Goal: Check status: Check status

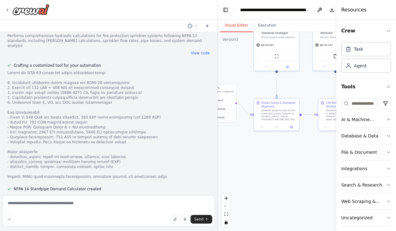
drag, startPoint x: 291, startPoint y: 203, endPoint x: 220, endPoint y: 151, distance: 88.5
click at [220, 151] on div ".deletable-edge-delete-btn { width: 20px; height: 20px; border: 0px solid #ffff…" at bounding box center [297, 131] width 161 height 199
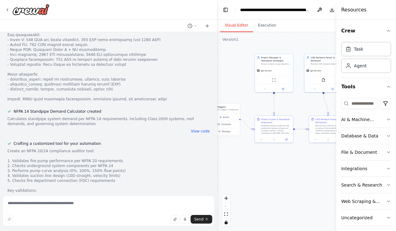
scroll to position [2035, 0]
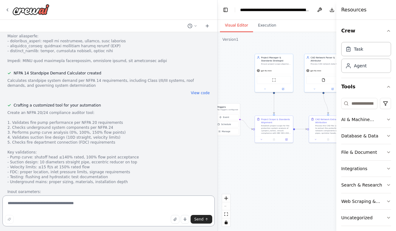
click at [78, 203] on textarea at bounding box center [108, 211] width 212 height 31
click at [171, 220] on div "Send" at bounding box center [108, 219] width 207 height 9
click at [175, 219] on icon "button" at bounding box center [175, 220] width 4 height 4
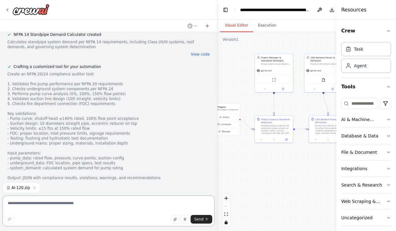
click at [76, 210] on textarea at bounding box center [108, 211] width 212 height 31
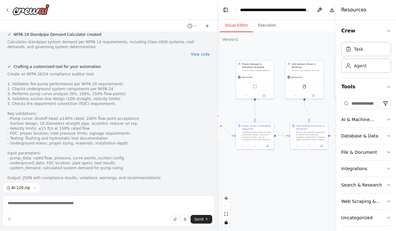
drag, startPoint x: 302, startPoint y: 101, endPoint x: 281, endPoint y: 113, distance: 24.1
click at [281, 113] on div ".deletable-edge-delete-btn { width: 20px; height: 20px; border: 0px solid #ffff…" at bounding box center [297, 131] width 161 height 199
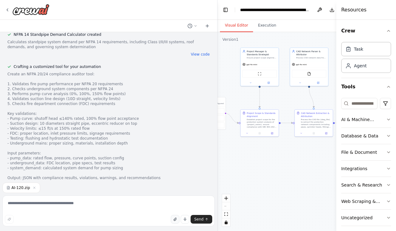
click at [175, 219] on icon "button" at bounding box center [175, 220] width 4 height 4
click at [200, 219] on span "Send" at bounding box center [198, 219] width 9 height 5
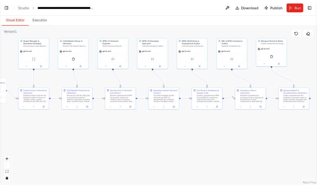
scroll to position [2464, 0]
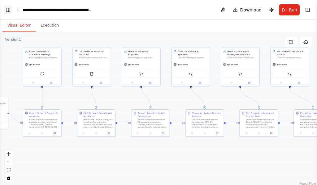
click at [10, 6] on button "Toggle Left Sidebar" at bounding box center [8, 10] width 9 height 9
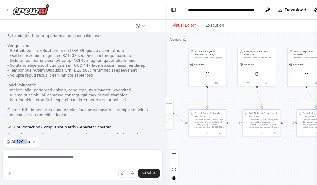
drag, startPoint x: 15, startPoint y: 142, endPoint x: 9, endPoint y: 142, distance: 6.2
click at [11, 142] on span "AI-120.zip" at bounding box center [20, 141] width 19 height 5
click at [9, 141] on icon at bounding box center [9, 140] width 1 height 1
drag, startPoint x: 16, startPoint y: 144, endPoint x: 21, endPoint y: 133, distance: 12.3
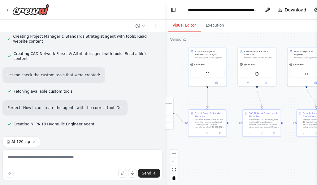
scroll to position [2619, 0]
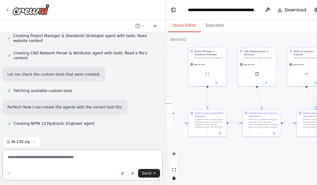
click at [34, 161] on textarea at bounding box center [82, 165] width 160 height 31
drag, startPoint x: 37, startPoint y: 141, endPoint x: 10, endPoint y: 136, distance: 27.7
click at [10, 136] on form "AI-120.zip Send" at bounding box center [82, 159] width 165 height 51
click at [15, 144] on span "AI-120.zip" at bounding box center [20, 141] width 19 height 5
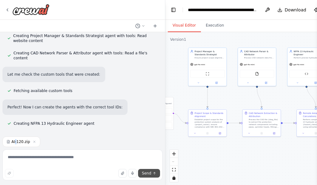
click at [143, 173] on span "Send" at bounding box center [146, 173] width 9 height 5
drag, startPoint x: 33, startPoint y: 151, endPoint x: 30, endPoint y: 156, distance: 5.8
click at [33, 152] on textarea at bounding box center [82, 165] width 160 height 31
type textarea "*"
drag, startPoint x: 27, startPoint y: 159, endPoint x: 41, endPoint y: 167, distance: 16.2
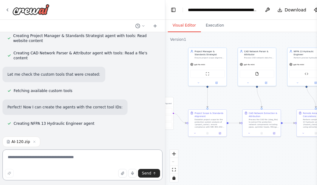
click at [32, 160] on textarea at bounding box center [82, 165] width 160 height 31
click at [121, 172] on button "button" at bounding box center [122, 173] width 9 height 9
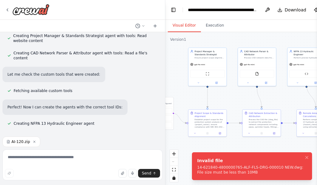
click at [33, 141] on icon "button" at bounding box center [34, 142] width 4 height 4
click at [122, 173] on button "button" at bounding box center [122, 173] width 9 height 9
click at [307, 159] on icon "Notifications (F8)" at bounding box center [306, 157] width 5 height 5
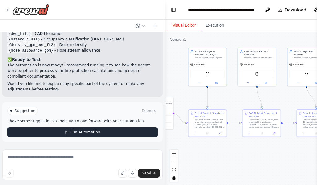
click at [85, 137] on button "Run Automation" at bounding box center [82, 132] width 150 height 10
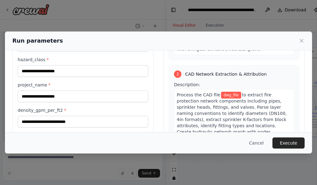
scroll to position [79, 0]
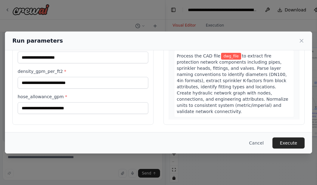
drag, startPoint x: 291, startPoint y: 146, endPoint x: 57, endPoint y: 85, distance: 242.3
click at [291, 146] on button "Execute" at bounding box center [288, 143] width 32 height 11
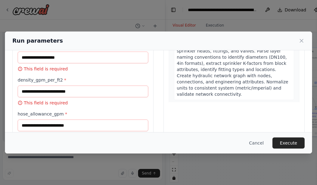
drag, startPoint x: 0, startPoint y: 85, endPoint x: 30, endPoint y: 80, distance: 30.0
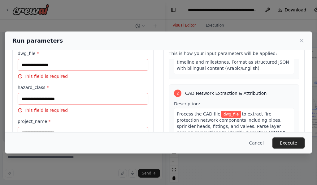
scroll to position [0, 0]
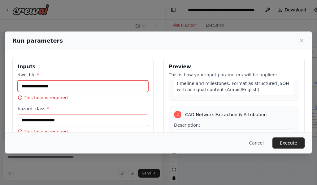
click at [33, 88] on input "dwg_file *" at bounding box center [83, 86] width 130 height 12
click at [40, 91] on input "dwg_file *" at bounding box center [83, 86] width 130 height 12
paste input "**********"
type input "**********"
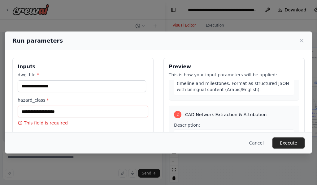
click at [213, 86] on span "Project scope document with: 1) Applicable standards list (SBC 801:2024, NFPA v…" at bounding box center [233, 71] width 112 height 42
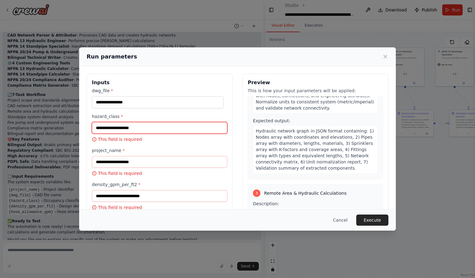
click at [113, 126] on input "hazard_class *" at bounding box center [159, 128] width 135 height 12
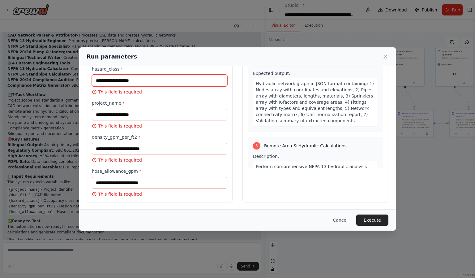
scroll to position [49, 0]
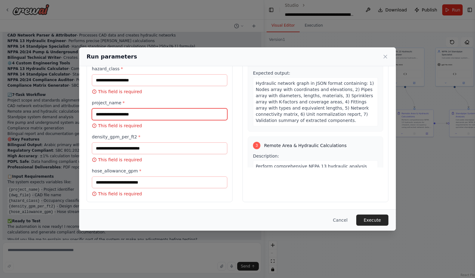
click at [136, 113] on input "project_name *" at bounding box center [159, 114] width 135 height 12
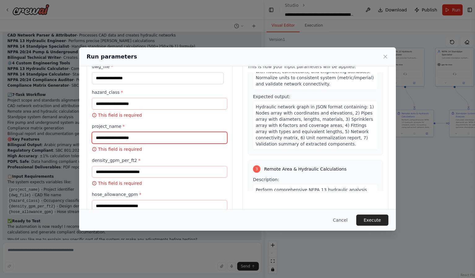
scroll to position [0, 0]
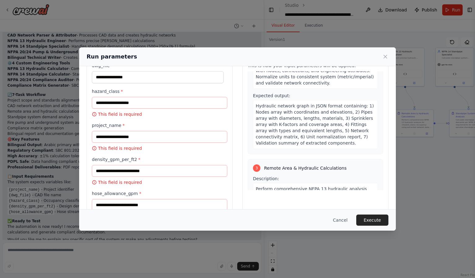
drag, startPoint x: 186, startPoint y: 207, endPoint x: 181, endPoint y: 214, distance: 9.1
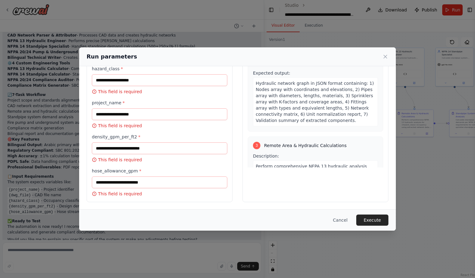
drag, startPoint x: 181, startPoint y: 214, endPoint x: 102, endPoint y: 123, distance: 120.5
click at [34, 95] on div "Run parameters Inputs dwg_file * hazard_class * This field is required project_…" at bounding box center [237, 139] width 475 height 278
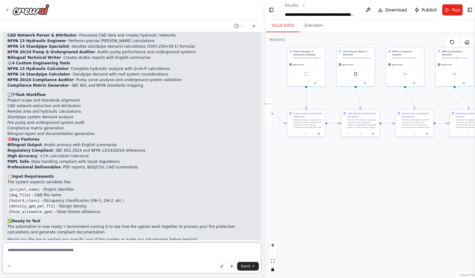
click at [128, 231] on textarea at bounding box center [131, 257] width 259 height 31
type textarea "**********"
type textarea "*"
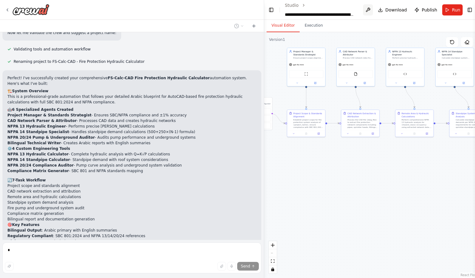
scroll to position [2611, 0]
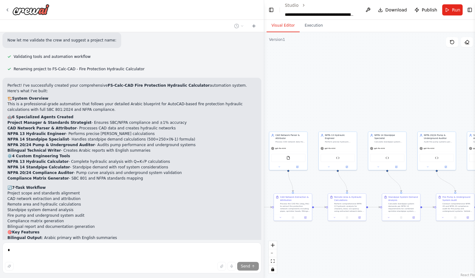
drag, startPoint x: 384, startPoint y: 113, endPoint x: 316, endPoint y: 196, distance: 107.2
click at [316, 196] on div ".deletable-edge-delete-btn { width: 20px; height: 20px; border: 0px solid #ffff…" at bounding box center [371, 154] width 214 height 245
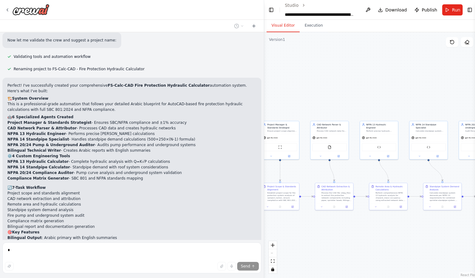
drag, startPoint x: 445, startPoint y: 225, endPoint x: 474, endPoint y: 233, distance: 30.7
click at [395, 231] on div "برومبت جاهز لتوجيه وورك-فلو وكلاء الذكاء الاصطناعي على CrewAI Studio v2 — نسخة …" at bounding box center [237, 139] width 475 height 278
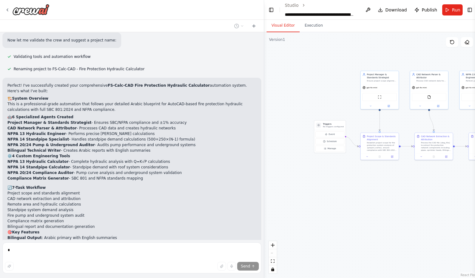
drag, startPoint x: 316, startPoint y: 184, endPoint x: 419, endPoint y: 121, distance: 120.9
click at [395, 121] on div ".deletable-edge-delete-btn { width: 20px; height: 20px; border: 0px solid #ffff…" at bounding box center [371, 154] width 214 height 245
click at [296, 4] on link "Studio" at bounding box center [292, 5] width 14 height 5
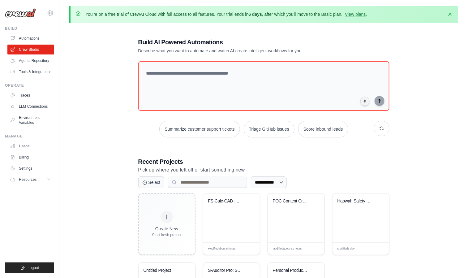
drag, startPoint x: 447, startPoint y: 66, endPoint x: 440, endPoint y: 59, distance: 10.1
drag, startPoint x: 440, startPoint y: 59, endPoint x: 34, endPoint y: 16, distance: 407.7
click at [23, 21] on div "[EMAIL_ADDRESS][DOMAIN_NAME] Settings Build Automations" at bounding box center [29, 139] width 59 height 278
click at [50, 8] on div "[EMAIL_ADDRESS][DOMAIN_NAME] Settings" at bounding box center [29, 10] width 49 height 20
click at [50, 10] on icon at bounding box center [50, 12] width 7 height 7
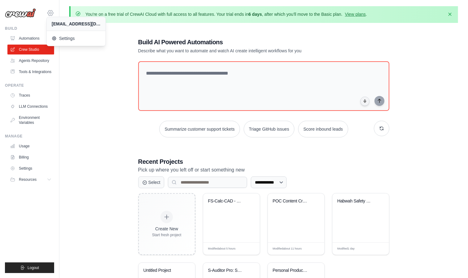
click at [50, 10] on icon at bounding box center [50, 12] width 7 height 7
click at [66, 34] on link "Settings" at bounding box center [77, 38] width 59 height 12
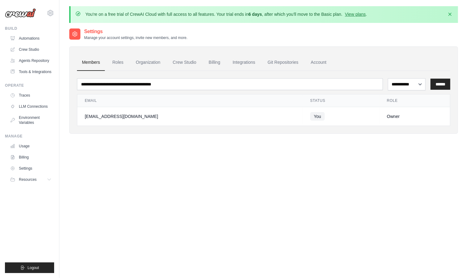
click at [130, 55] on ul "Members Roles Organization Crew Studio Billing Integrations Git Repositories Ac…" at bounding box center [263, 62] width 373 height 17
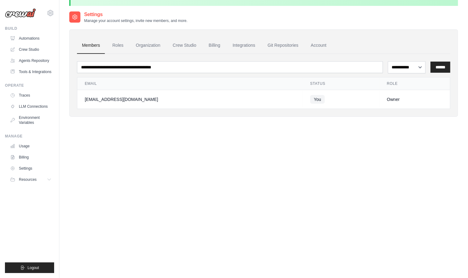
scroll to position [34, 0]
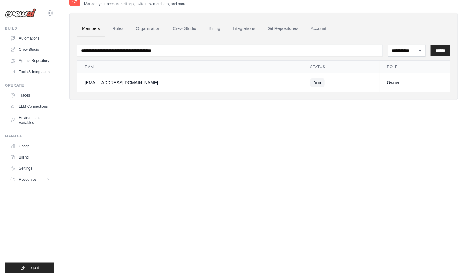
drag, startPoint x: 395, startPoint y: 118, endPoint x: 393, endPoint y: 63, distance: 54.7
click at [393, 63] on th "Role" at bounding box center [414, 67] width 70 height 13
click at [310, 27] on link "Account" at bounding box center [319, 28] width 26 height 17
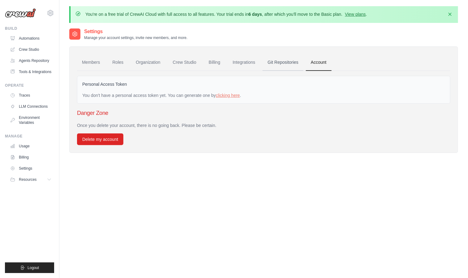
click at [287, 59] on link "Git Repositories" at bounding box center [283, 62] width 41 height 17
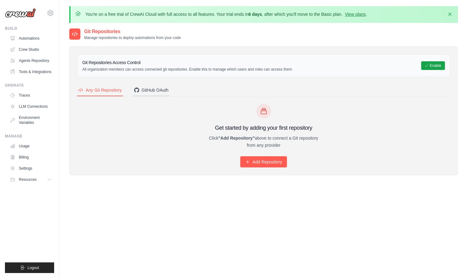
click at [163, 85] on button "GitHub OAuth" at bounding box center [151, 90] width 37 height 12
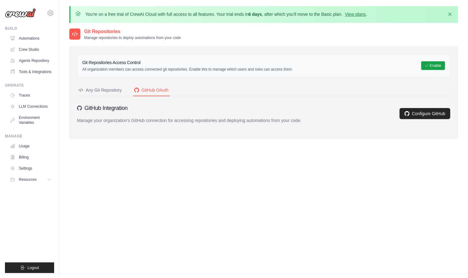
click at [111, 85] on button "Any Git Repository" at bounding box center [100, 90] width 46 height 12
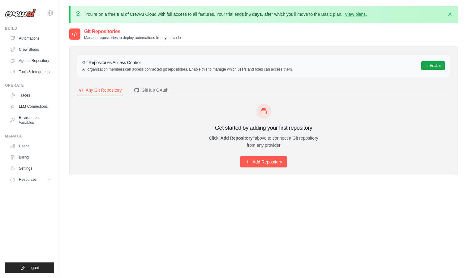
drag, startPoint x: 433, startPoint y: 64, endPoint x: 442, endPoint y: 48, distance: 17.8
click at [440, 59] on div "Git Repositories Access Control All organization members can access connected g…" at bounding box center [263, 65] width 373 height 23
drag, startPoint x: 450, startPoint y: 16, endPoint x: 392, endPoint y: 10, distance: 57.9
click at [448, 15] on icon "button" at bounding box center [450, 14] width 6 height 6
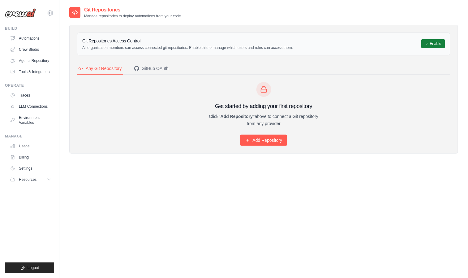
click at [431, 40] on button "Enable" at bounding box center [433, 43] width 24 height 9
click at [188, 44] on h3 "Git Repositories Access Control" at bounding box center [187, 41] width 211 height 6
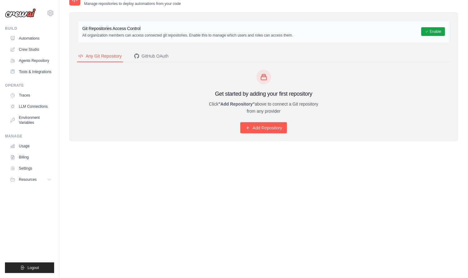
scroll to position [3, 0]
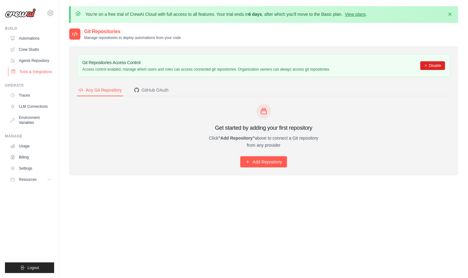
click at [29, 73] on link "Tools & Integrations" at bounding box center [31, 72] width 47 height 10
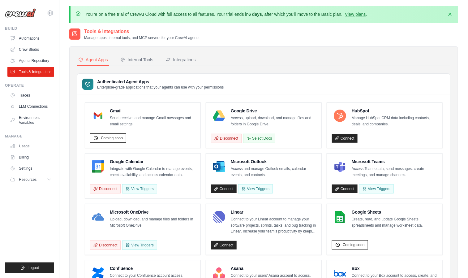
click at [26, 96] on link "Traces" at bounding box center [30, 95] width 47 height 10
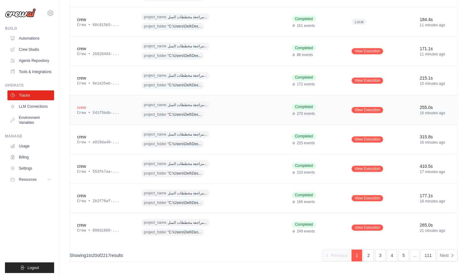
scroll to position [415, 0]
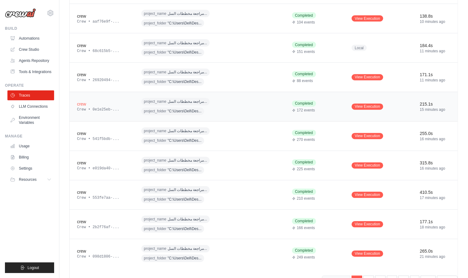
click at [178, 104] on span "مراجعة مخططات السل..." at bounding box center [188, 101] width 40 height 5
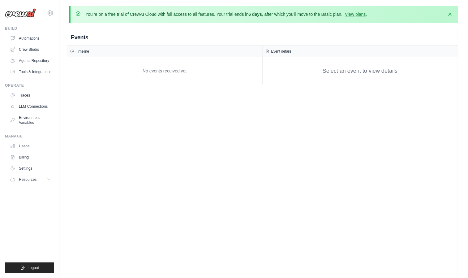
click at [152, 64] on div "No events received yet" at bounding box center [164, 70] width 189 height 21
drag, startPoint x: 73, startPoint y: 46, endPoint x: 304, endPoint y: 73, distance: 232.5
click at [81, 46] on div "Timeline" at bounding box center [164, 51] width 195 height 11
drag, startPoint x: 311, startPoint y: 54, endPoint x: 298, endPoint y: 49, distance: 14.1
click at [311, 53] on div "Event details" at bounding box center [360, 51] width 189 height 5
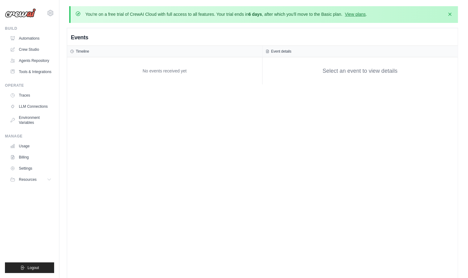
click at [267, 57] on div "Event details" at bounding box center [360, 51] width 195 height 11
drag, startPoint x: 266, startPoint y: 40, endPoint x: 370, endPoint y: 11, distance: 108.3
click at [271, 37] on div "Events" at bounding box center [262, 37] width 391 height 16
click at [365, 12] on link "View plans" at bounding box center [355, 14] width 21 height 5
